Goal: Browse casually: Explore the website without a specific task or goal

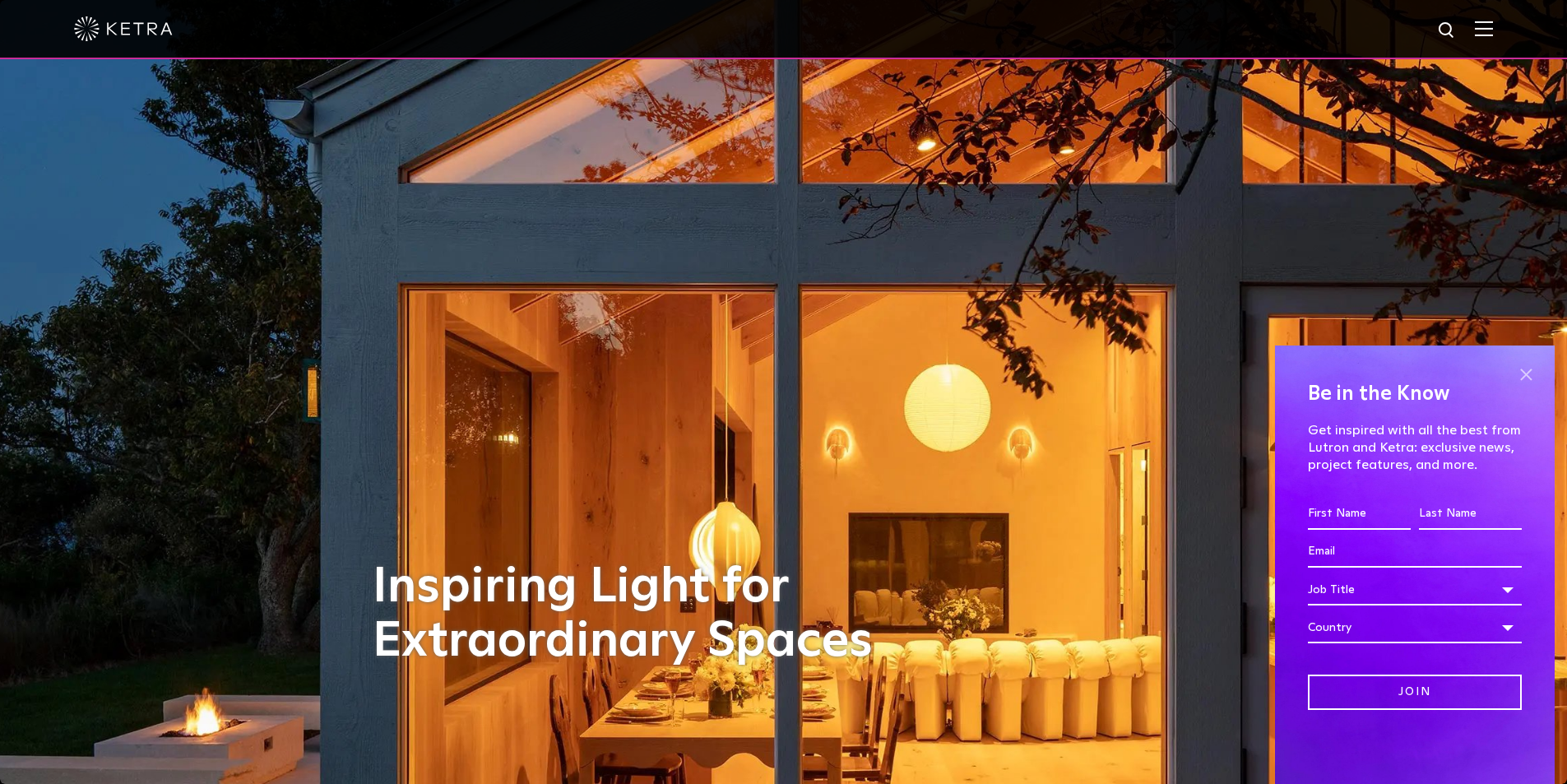
click at [1523, 370] on span at bounding box center [1526, 374] width 25 height 25
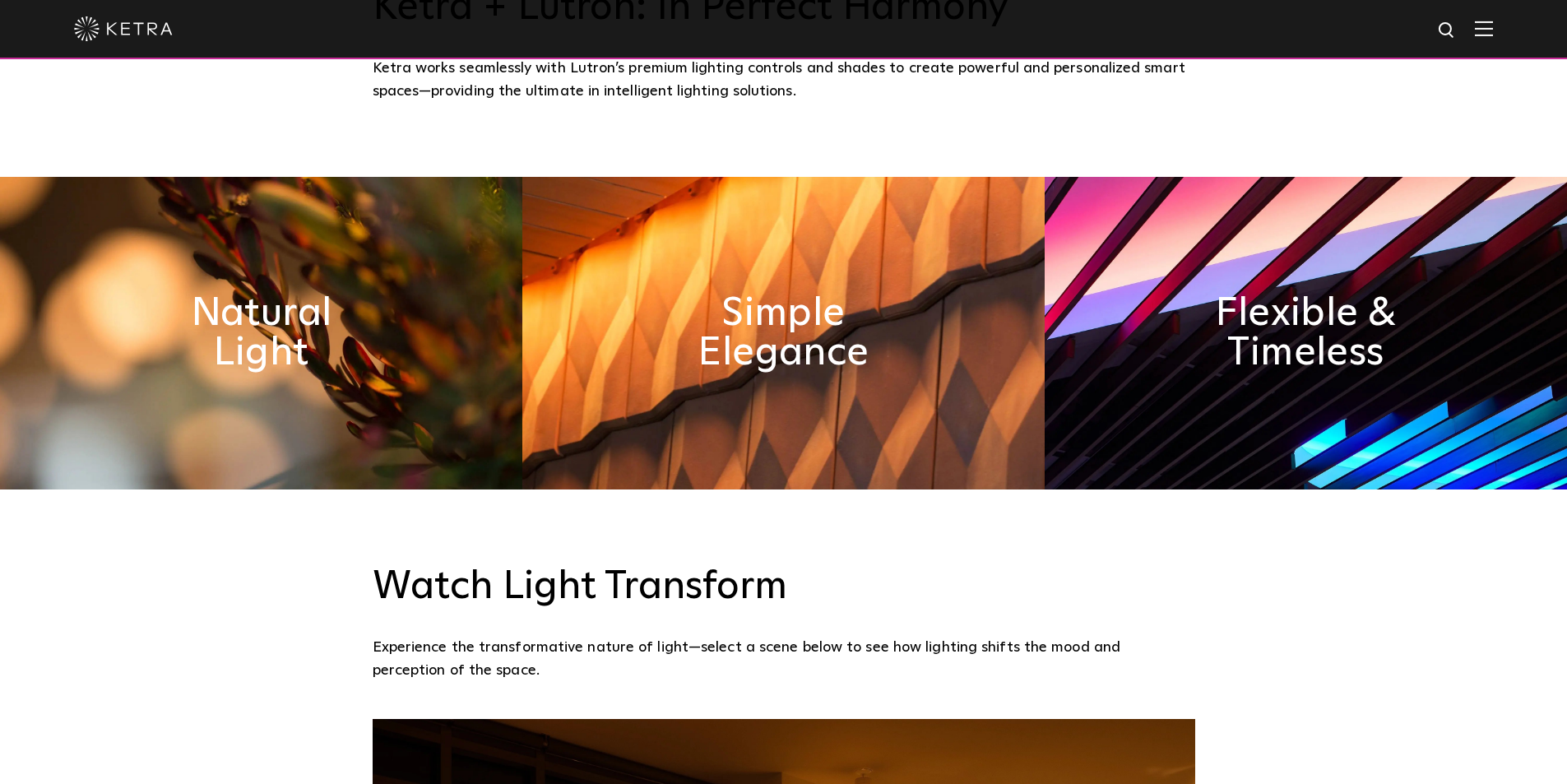
scroll to position [878, 0]
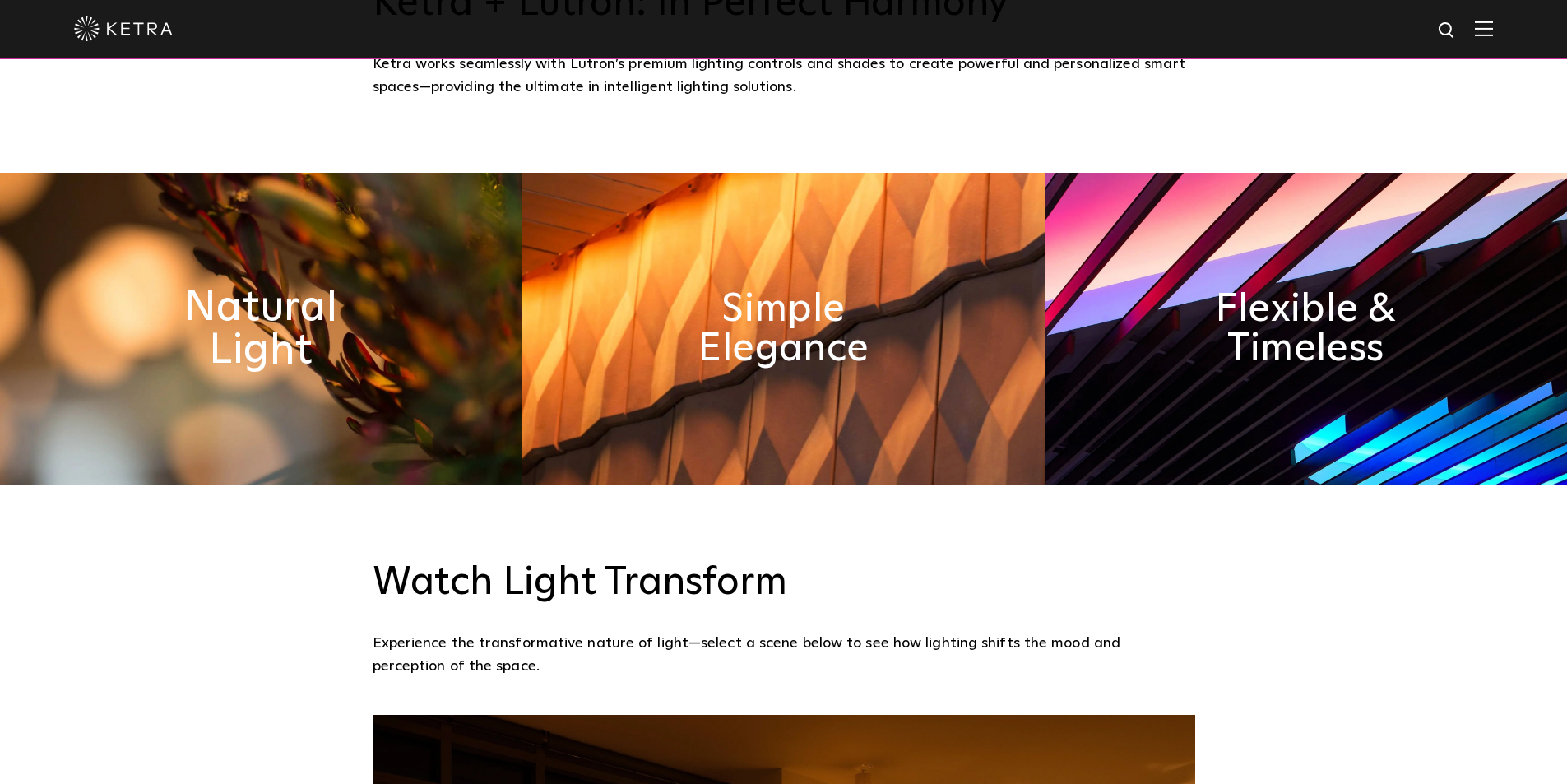
click at [301, 353] on h2 "Natural Light" at bounding box center [261, 329] width 269 height 86
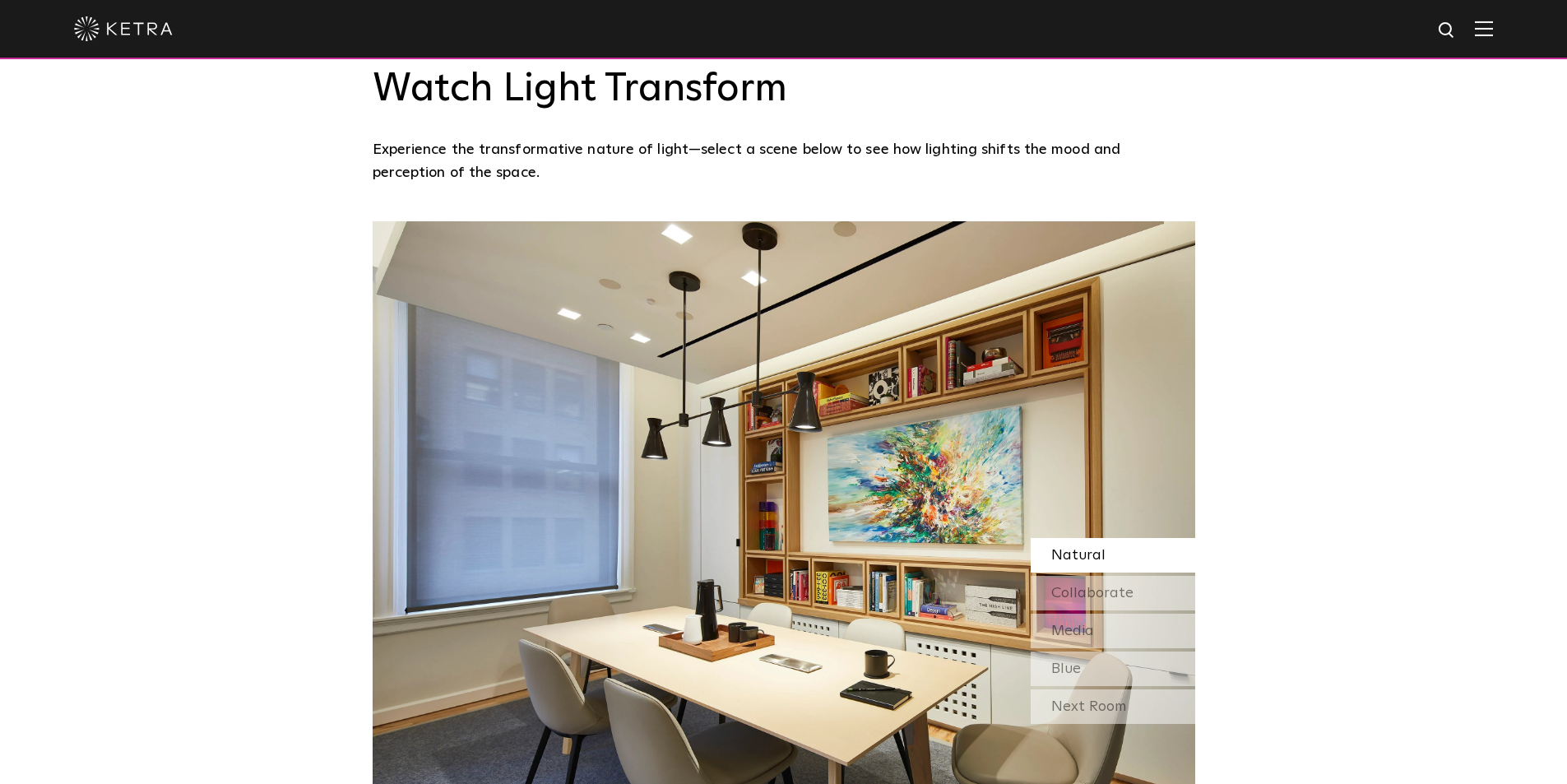
scroll to position [1507, 0]
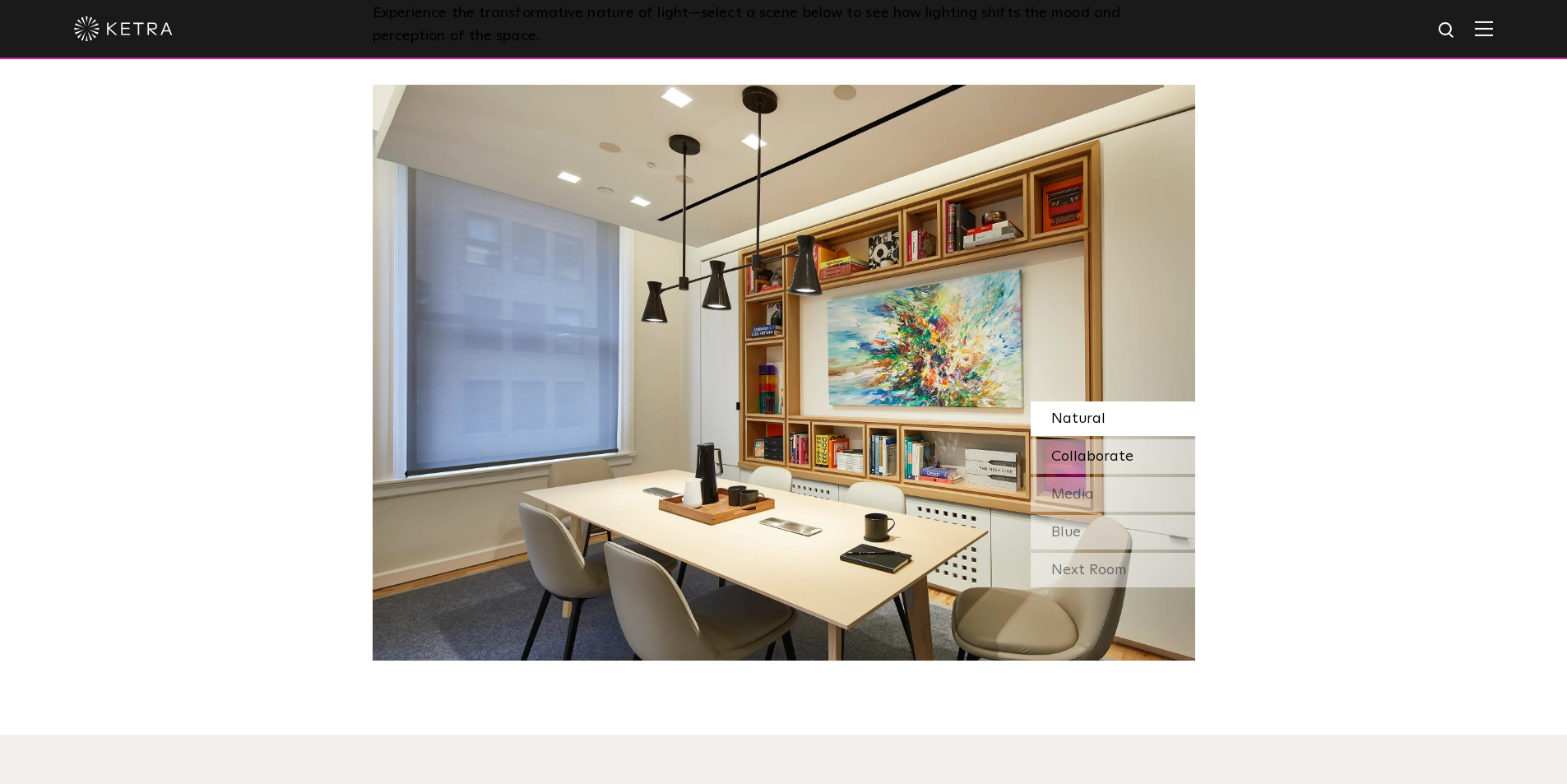
click at [1106, 452] on span "Collaborate" at bounding box center [1092, 456] width 82 height 15
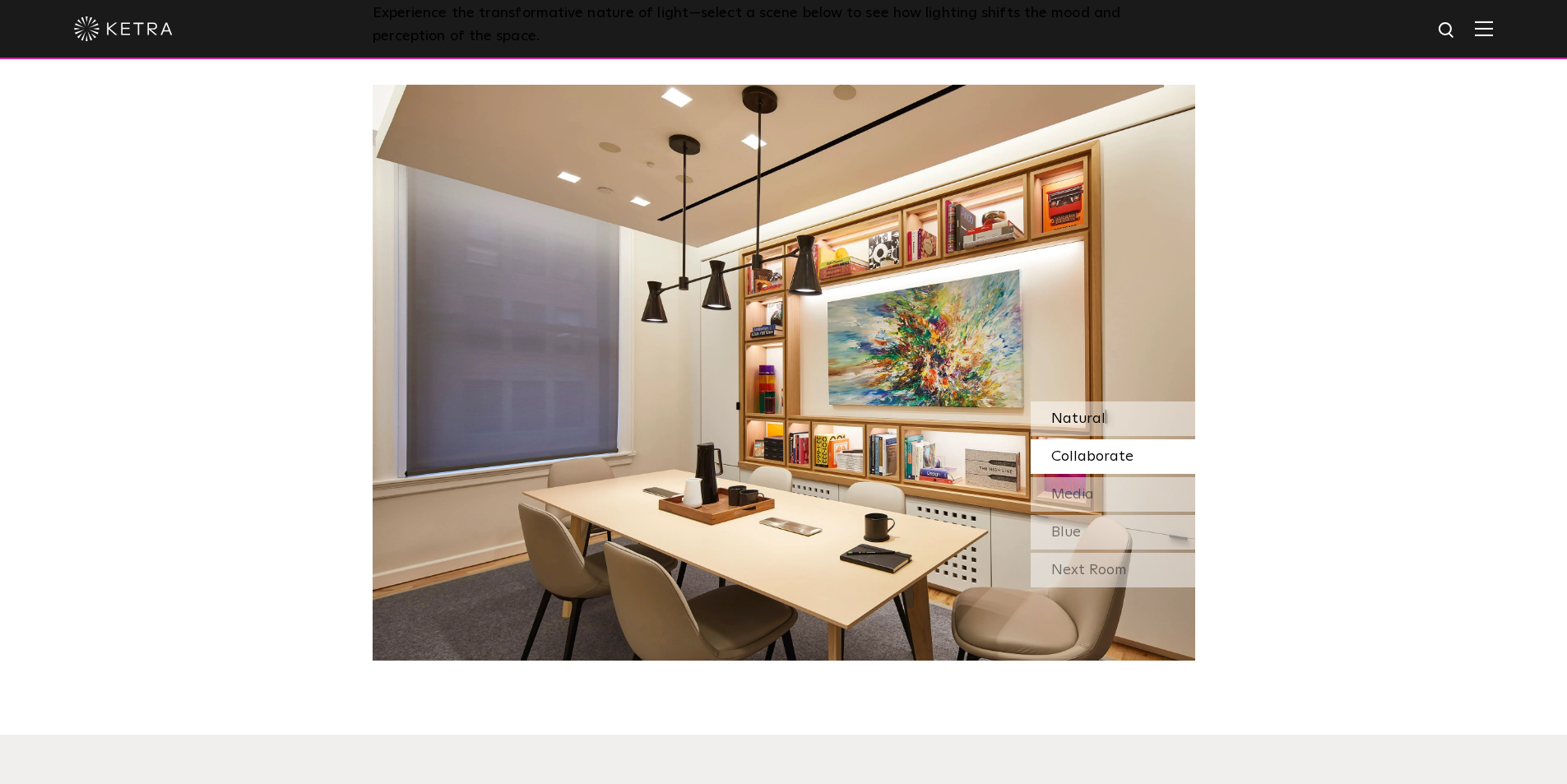
click at [1103, 416] on div "Natural" at bounding box center [1113, 418] width 164 height 35
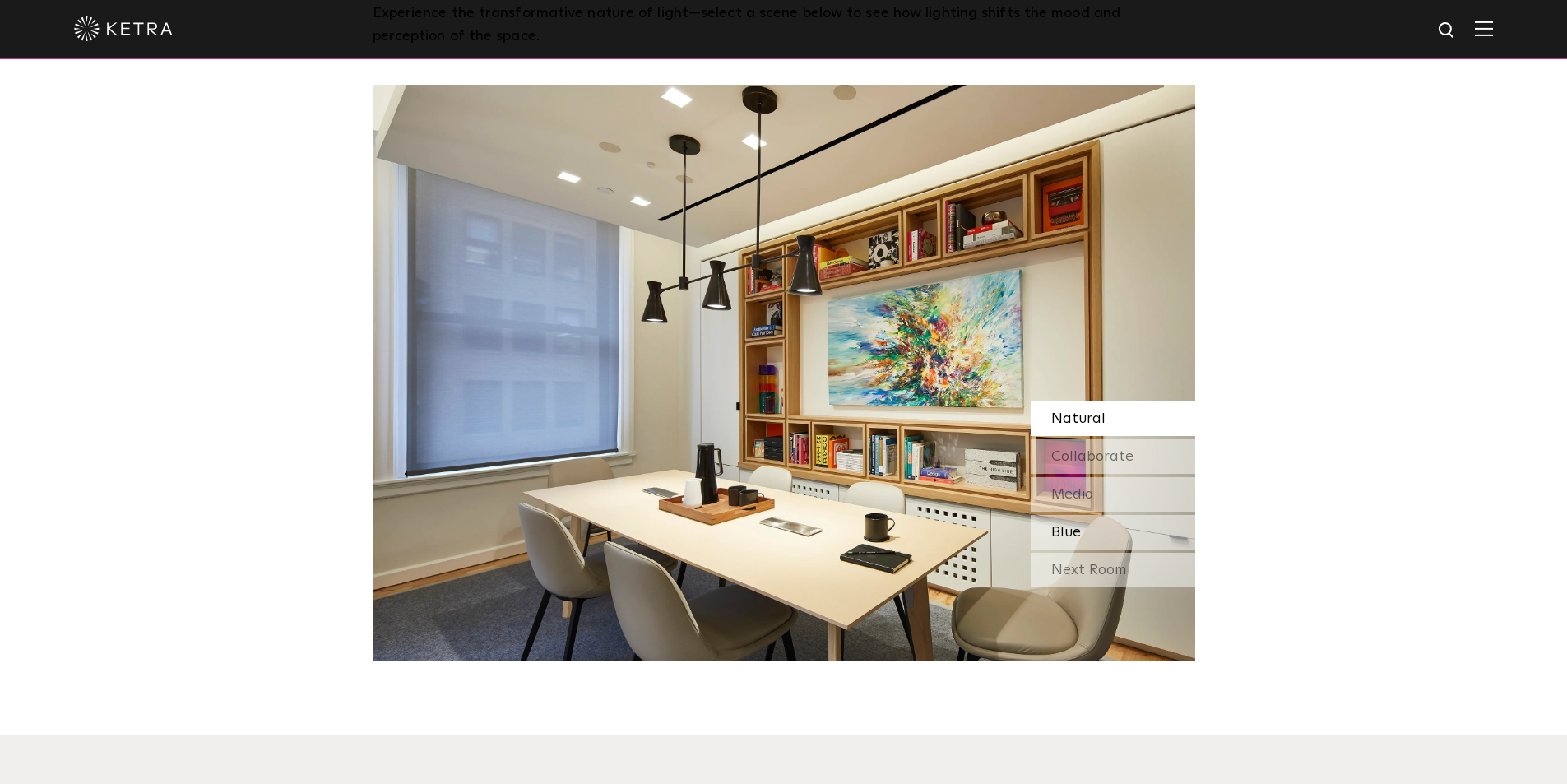
click at [1121, 537] on div "Blue" at bounding box center [1113, 532] width 164 height 35
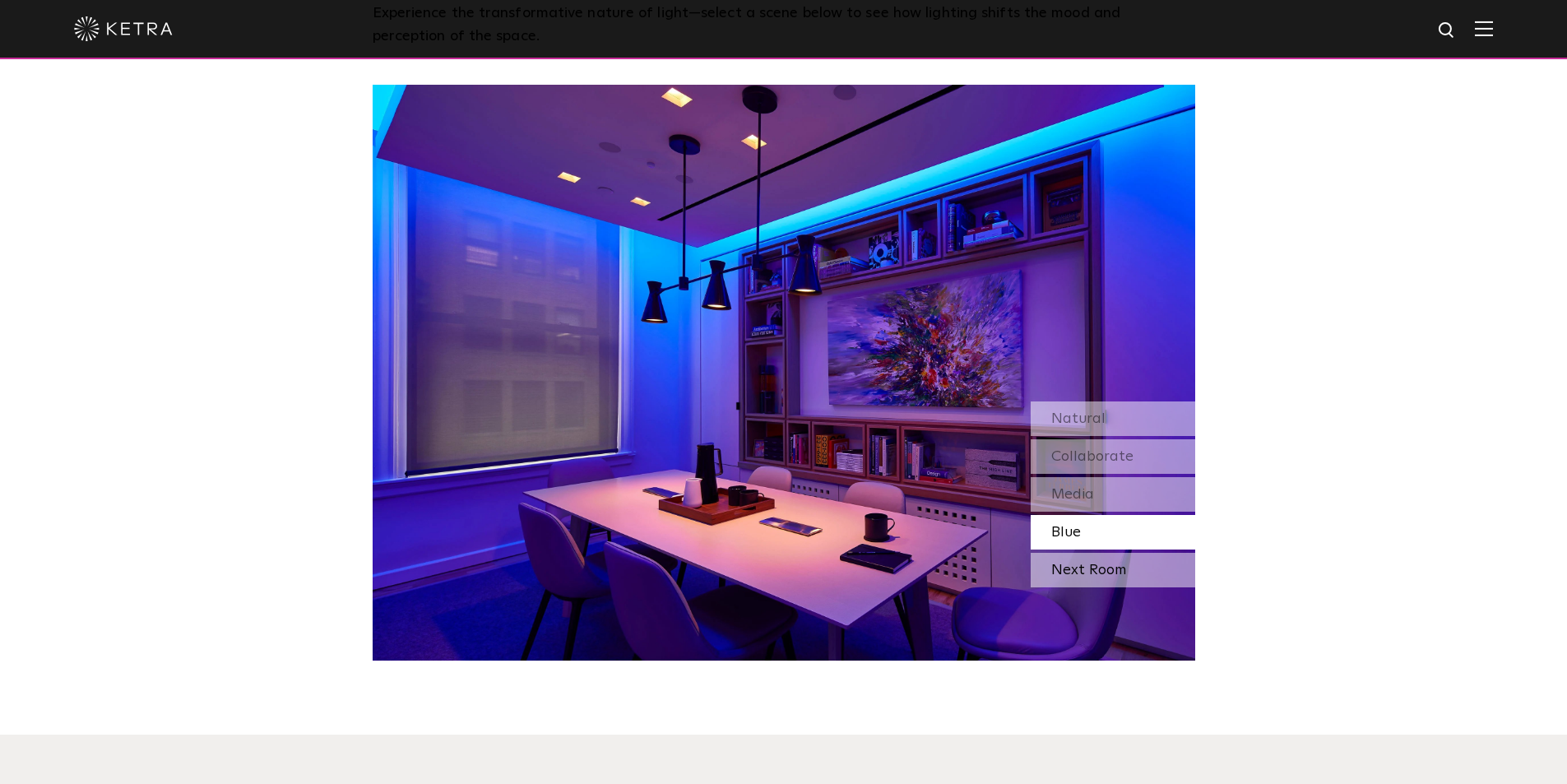
click at [1128, 564] on div "Next Room" at bounding box center [1113, 570] width 164 height 35
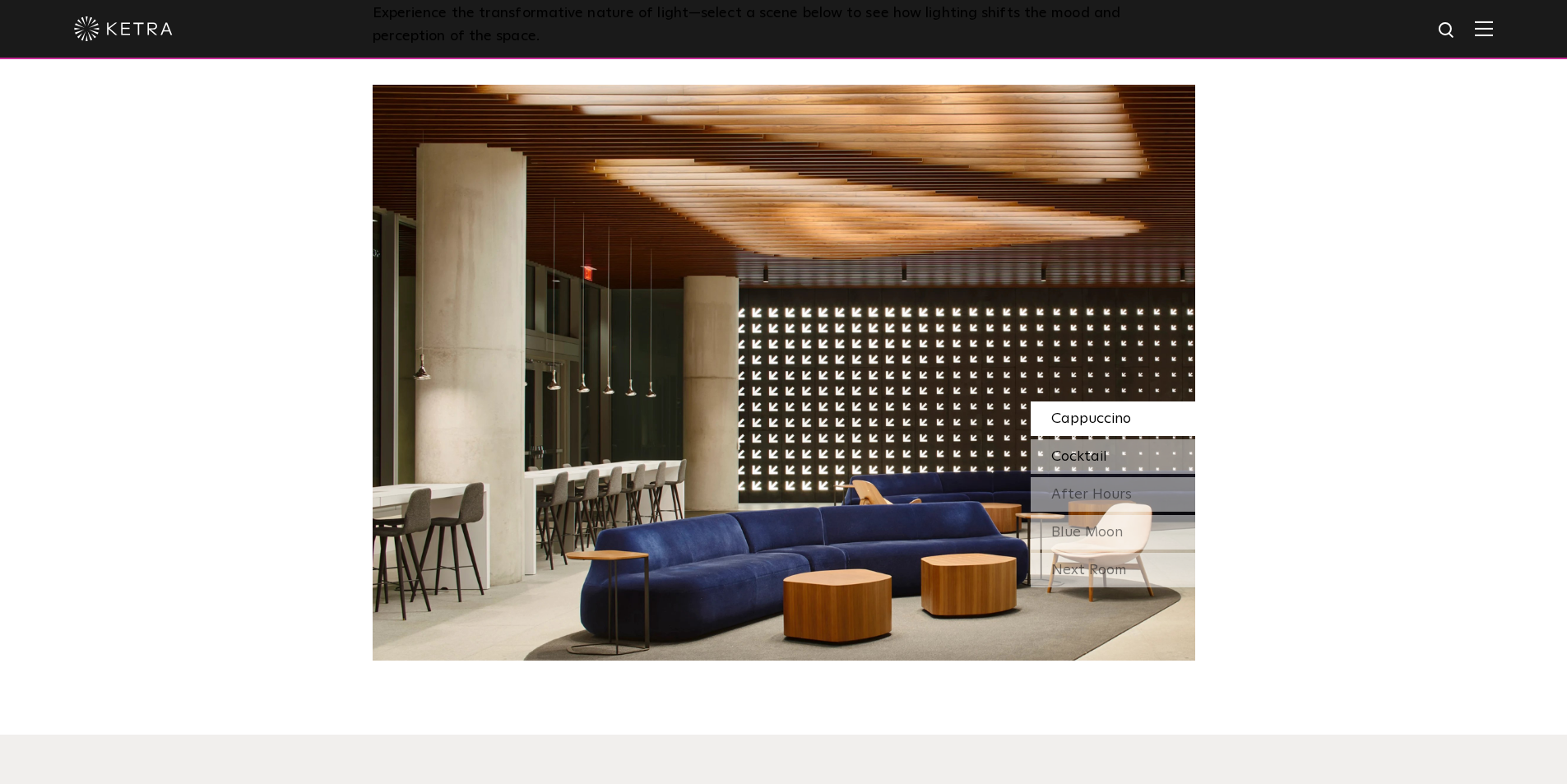
click at [1074, 462] on span "Cocktail" at bounding box center [1078, 456] width 56 height 15
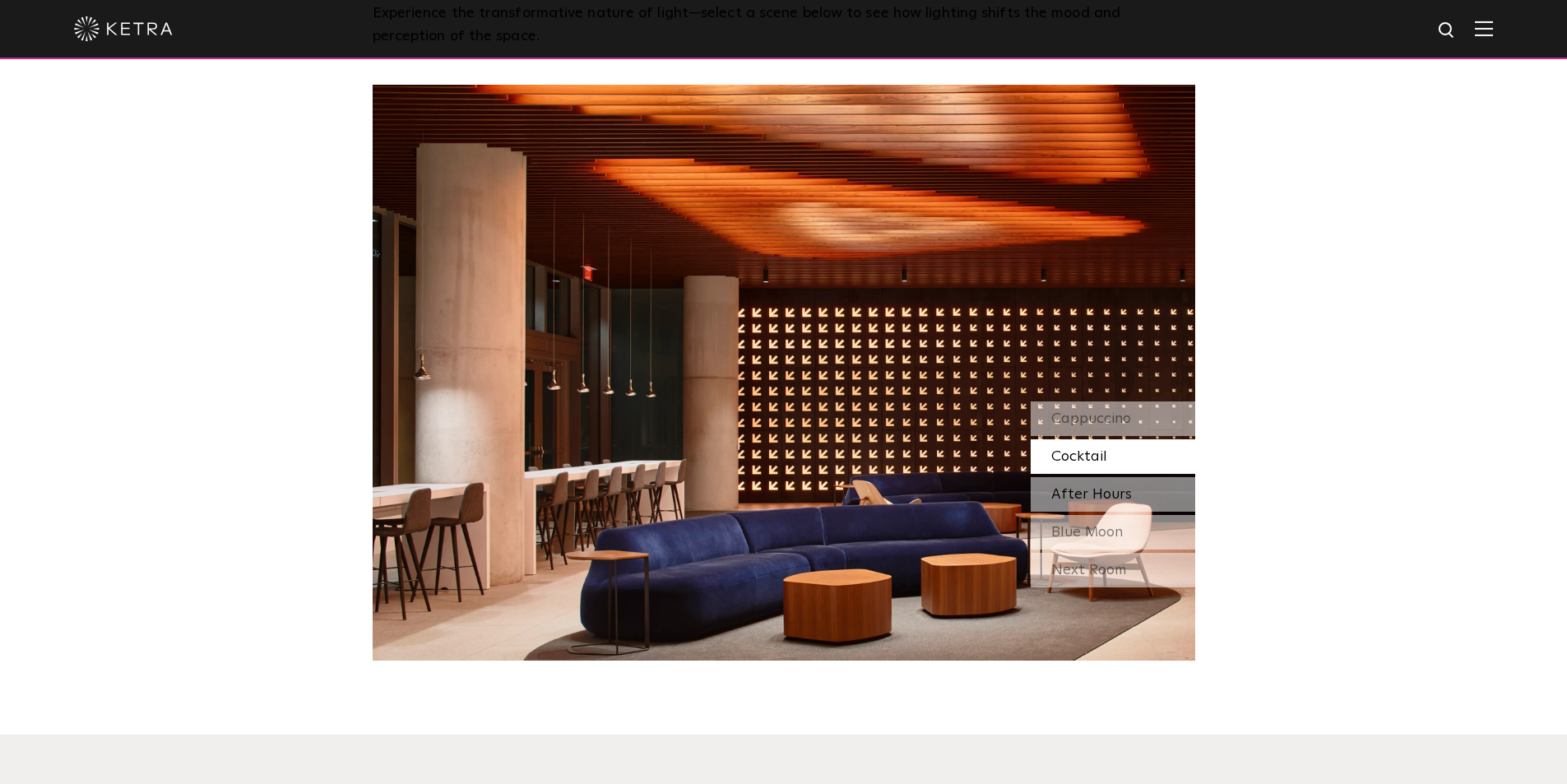
click at [1093, 494] on span "After Hours" at bounding box center [1091, 494] width 80 height 15
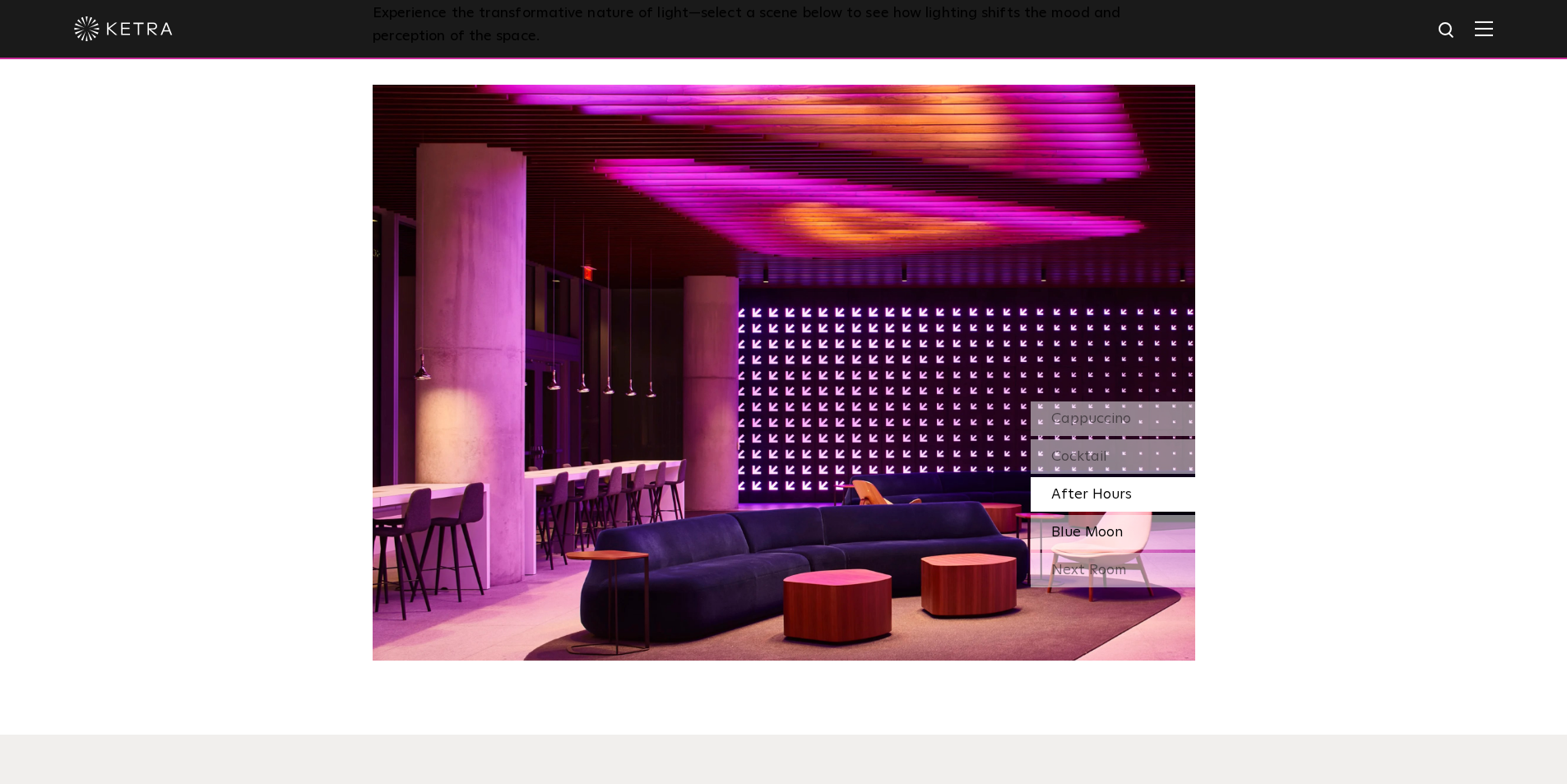
click at [1093, 524] on span "Blue Moon" at bounding box center [1087, 532] width 72 height 15
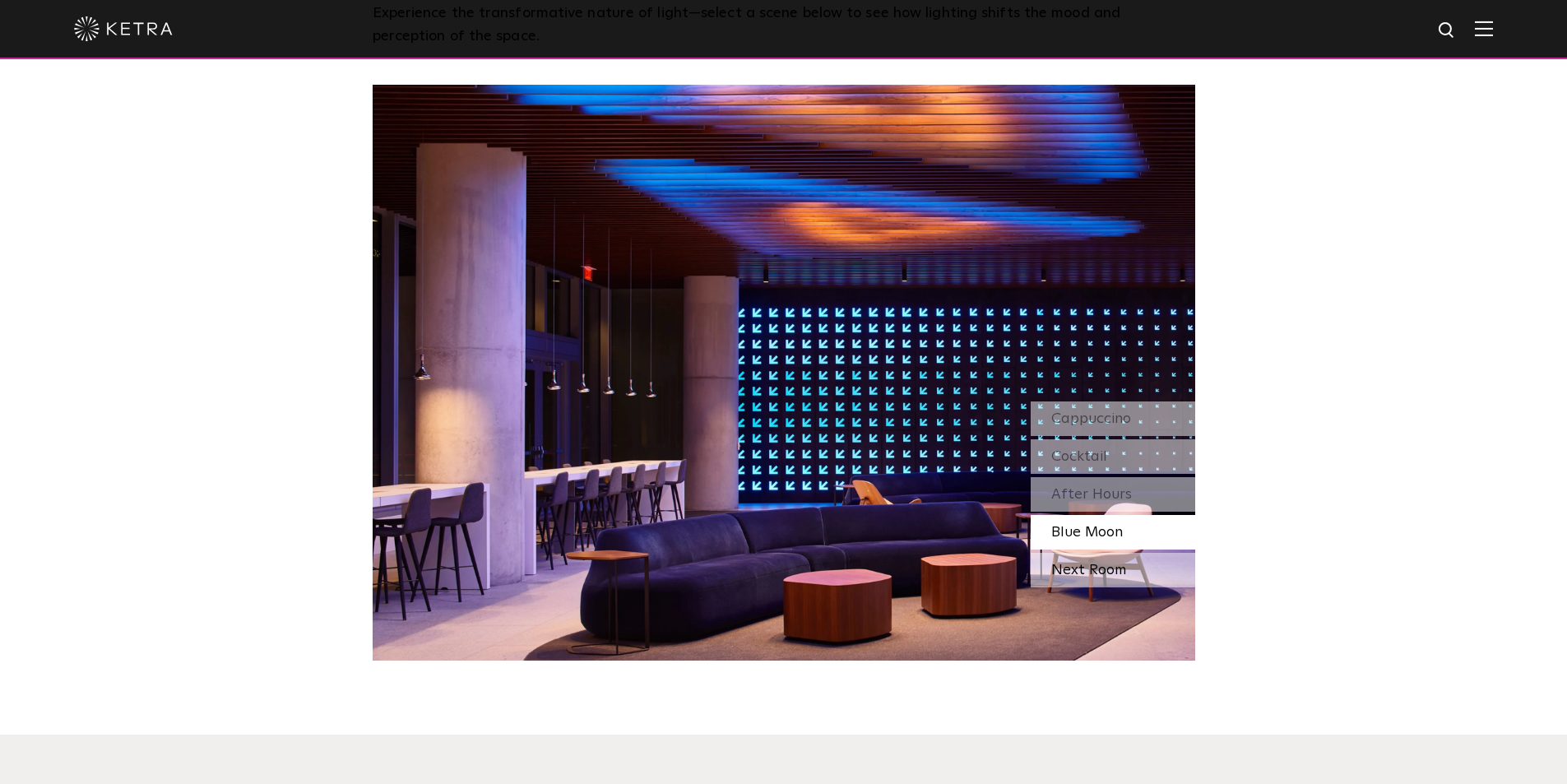
click at [1116, 567] on div "Next Room" at bounding box center [1113, 570] width 164 height 35
